Goal: Find specific page/section: Find specific page/section

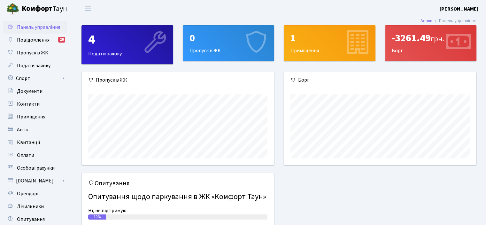
scroll to position [92, 192]
click at [33, 144] on span "Квитанції" at bounding box center [28, 142] width 23 height 7
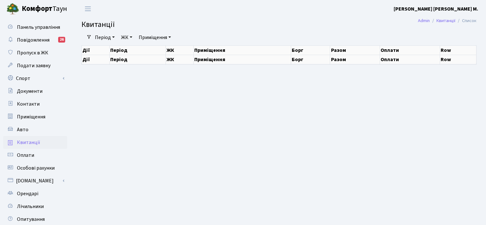
select select "25"
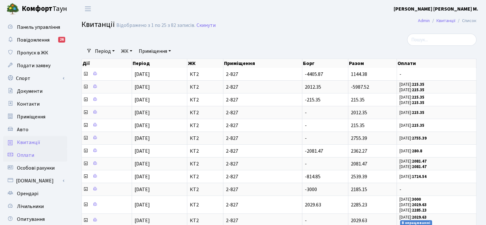
click at [29, 156] on span "Оплати" at bounding box center [25, 154] width 17 height 7
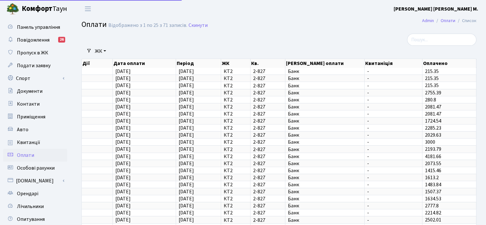
select select "25"
click at [40, 170] on span "Особові рахунки" at bounding box center [36, 167] width 38 height 7
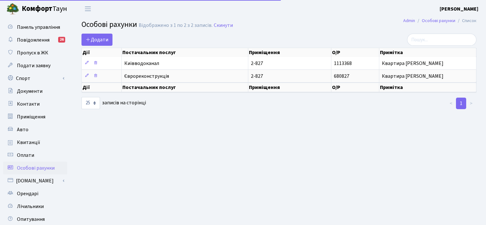
select select "25"
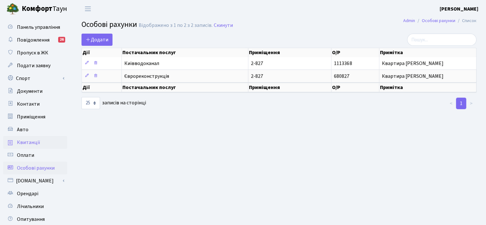
click at [34, 146] on link "Квитанції" at bounding box center [35, 142] width 64 height 13
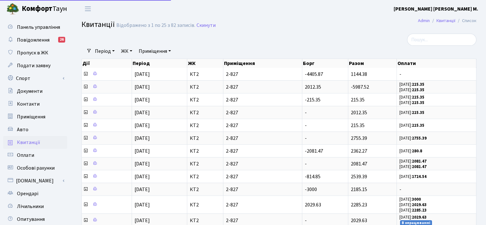
select select "25"
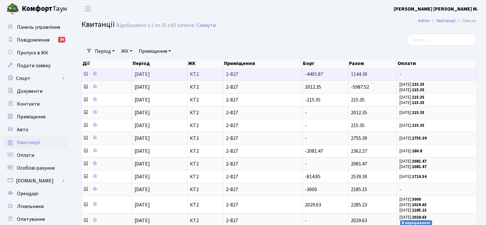
click at [86, 75] on icon at bounding box center [85, 73] width 5 height 5
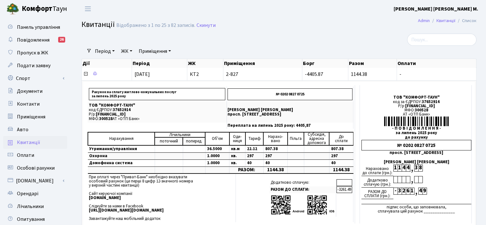
click at [32, 142] on span "Квитанції" at bounding box center [28, 142] width 23 height 7
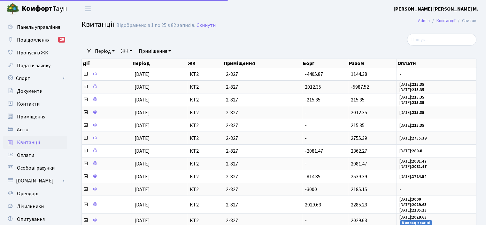
select select "25"
